Goal: Find specific page/section: Find specific page/section

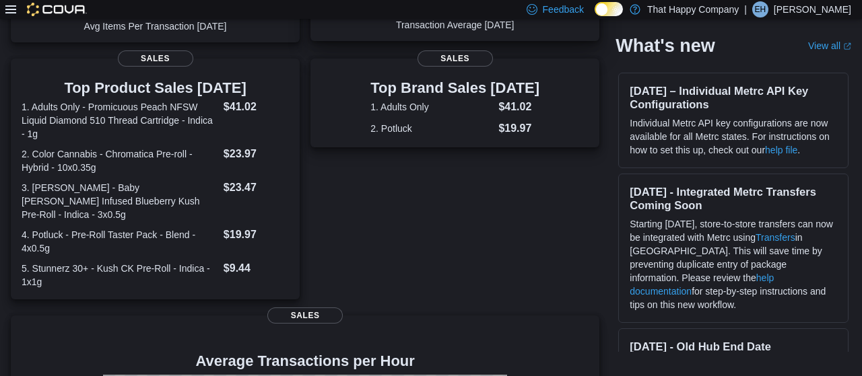
scroll to position [171, 0]
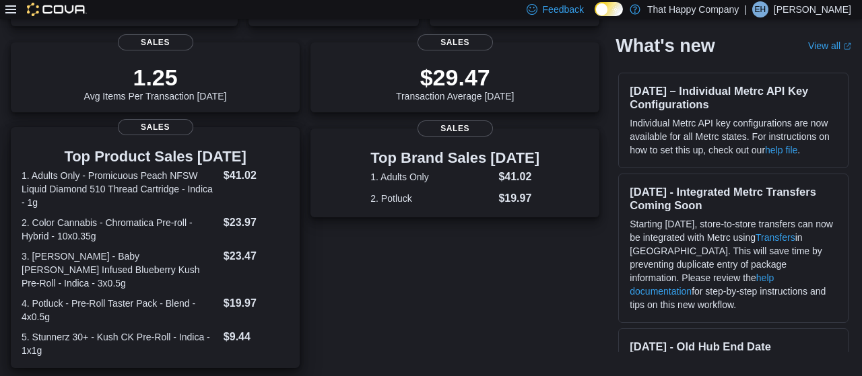
click at [170, 160] on h3 "Top Product Sales Today" at bounding box center [155, 157] width 267 height 16
